Goal: Task Accomplishment & Management: Use online tool/utility

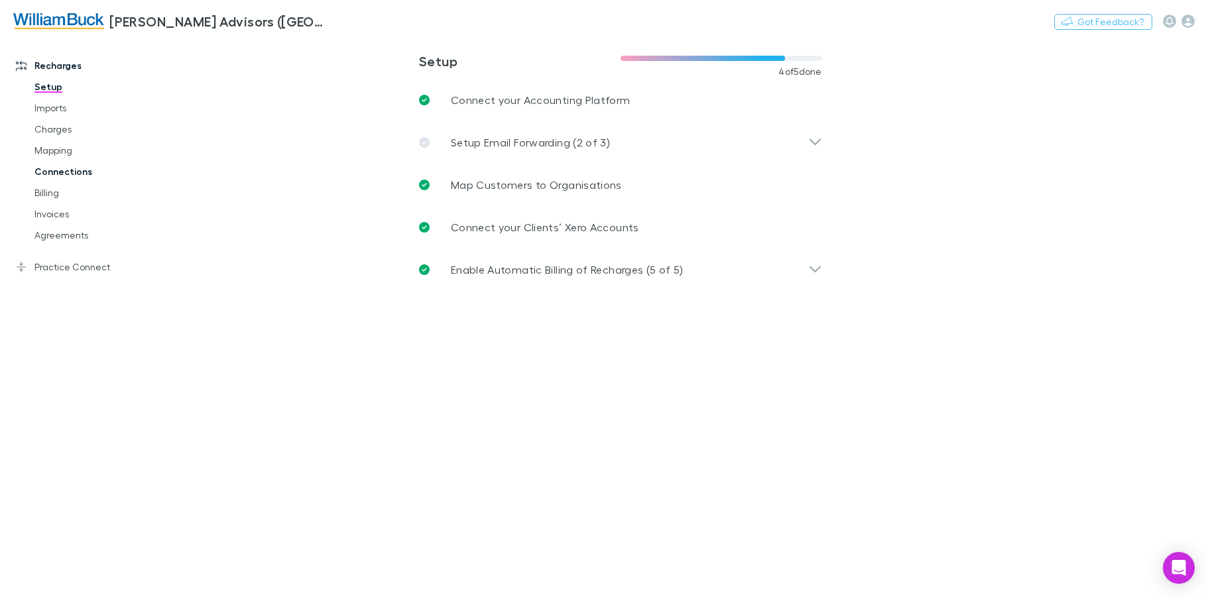
drag, startPoint x: 59, startPoint y: 146, endPoint x: 111, endPoint y: 162, distance: 54.9
click at [59, 146] on link "Mapping" at bounding box center [99, 150] width 157 height 21
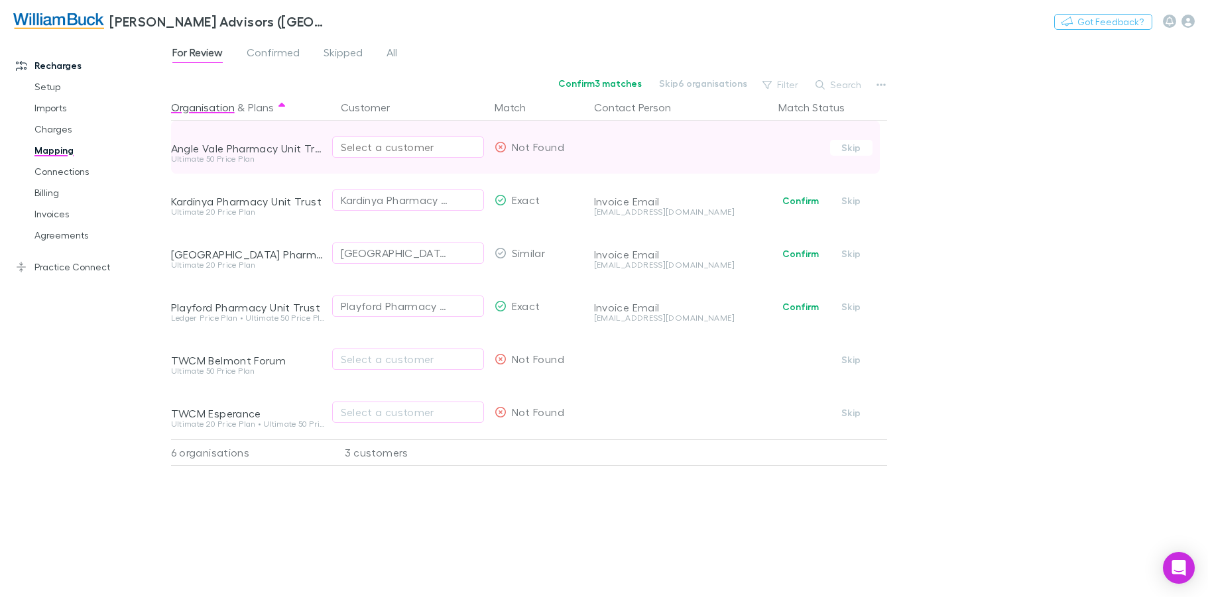
click at [421, 151] on div "Select a customer" at bounding box center [408, 147] width 135 height 16
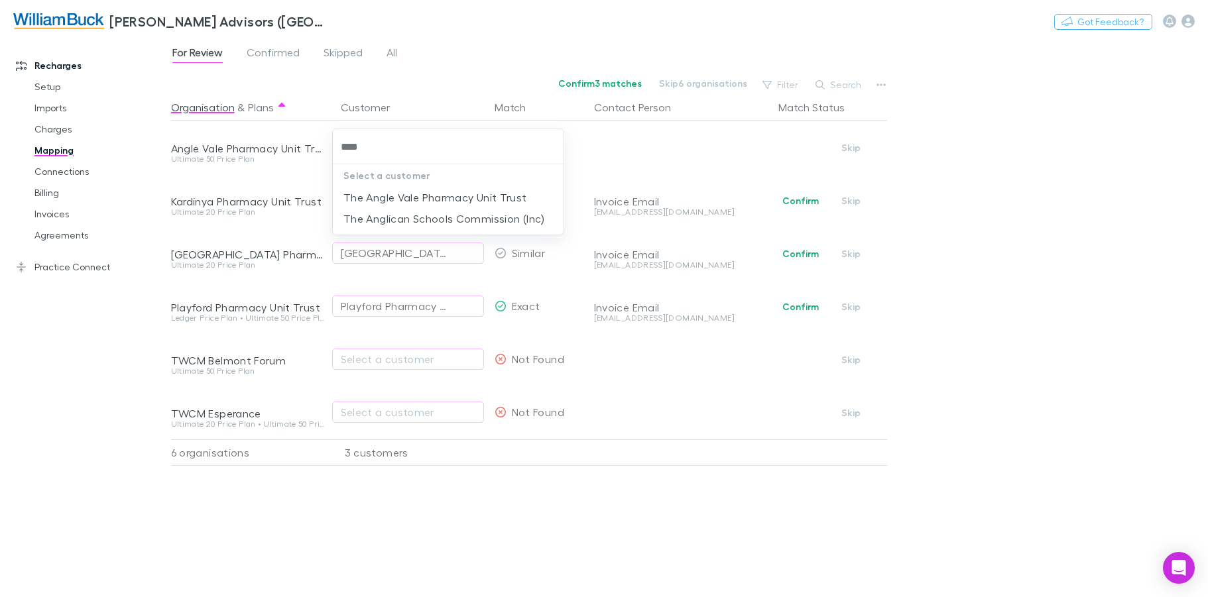
type input "*****"
click at [423, 205] on li "The Angle Vale Pharmacy Unit Trust" at bounding box center [448, 197] width 231 height 21
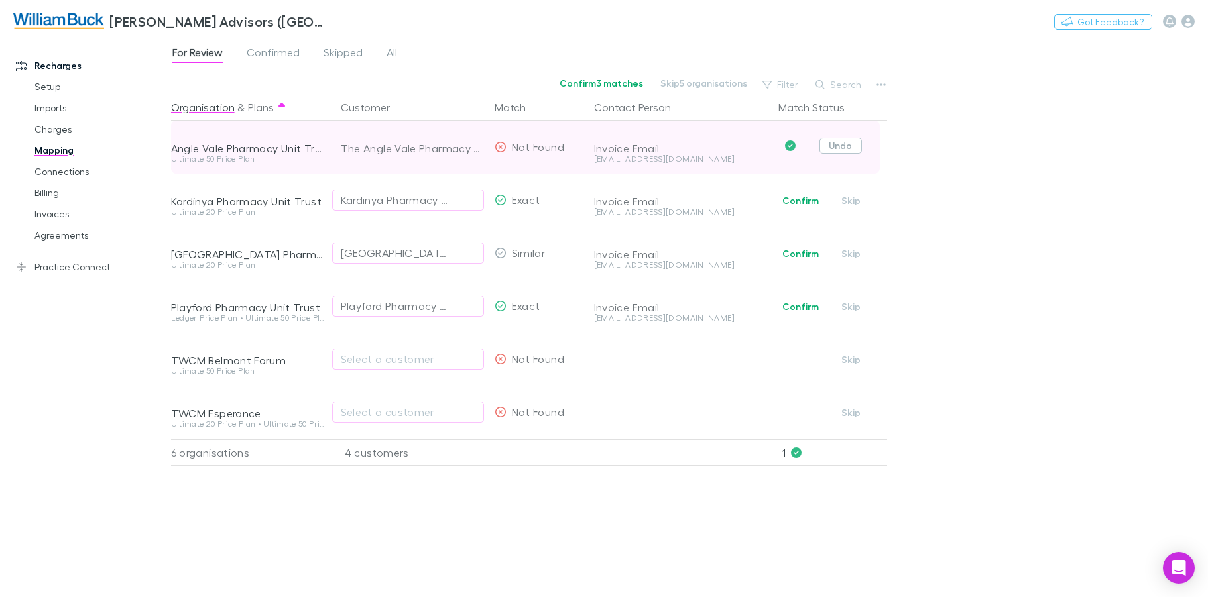
click at [842, 146] on button "Undo" at bounding box center [841, 146] width 42 height 16
